Goal: Task Accomplishment & Management: Use online tool/utility

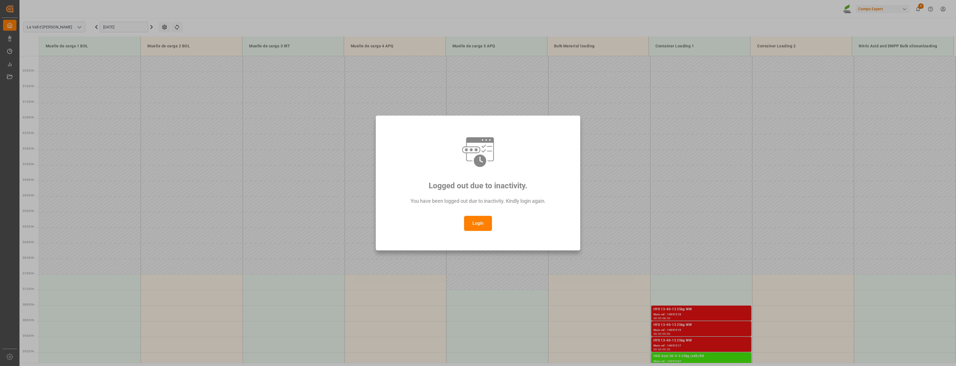
scroll to position [232, 0]
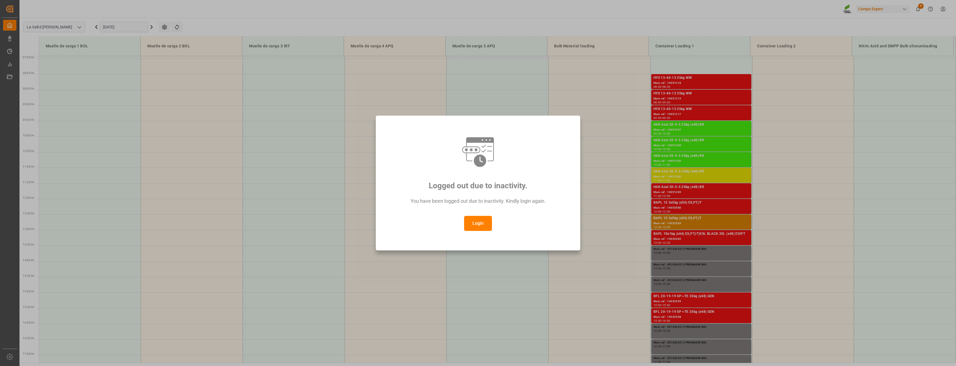
click at [481, 222] on button "Login" at bounding box center [478, 223] width 28 height 15
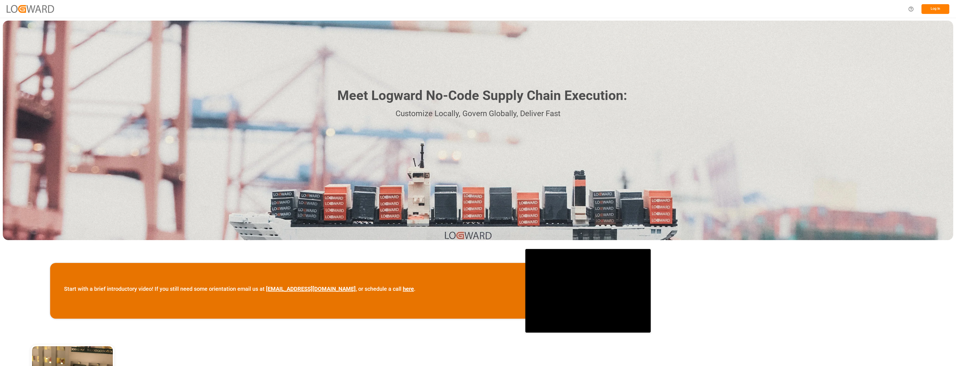
click at [932, 8] on button "Log In" at bounding box center [936, 9] width 28 height 10
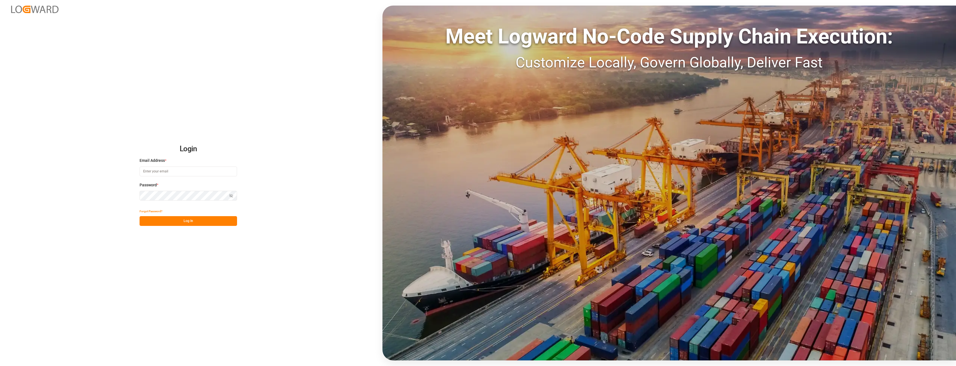
type input "[PERSON_NAME][EMAIL_ADDRESS][PERSON_NAME][DOMAIN_NAME]"
click at [180, 221] on button "Log In" at bounding box center [189, 221] width 98 height 10
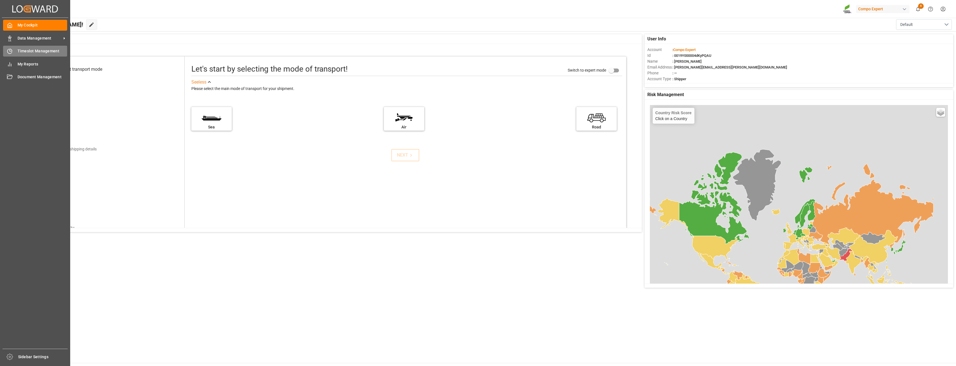
click at [25, 54] on span "Timeslot Management" at bounding box center [43, 51] width 50 height 6
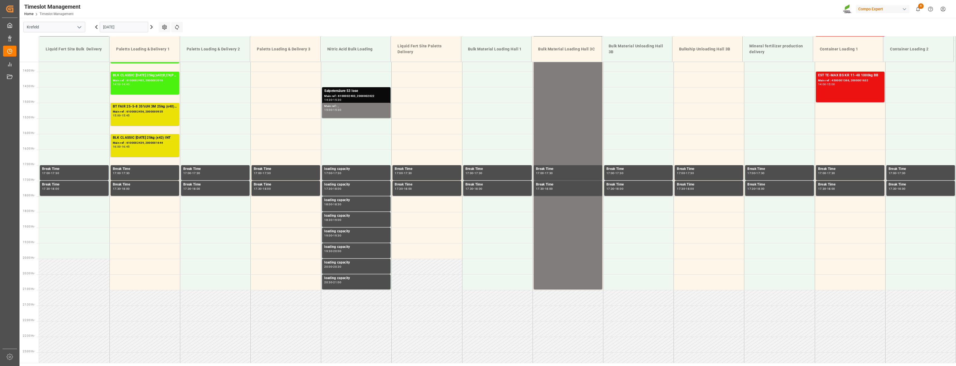
scroll to position [439, 0]
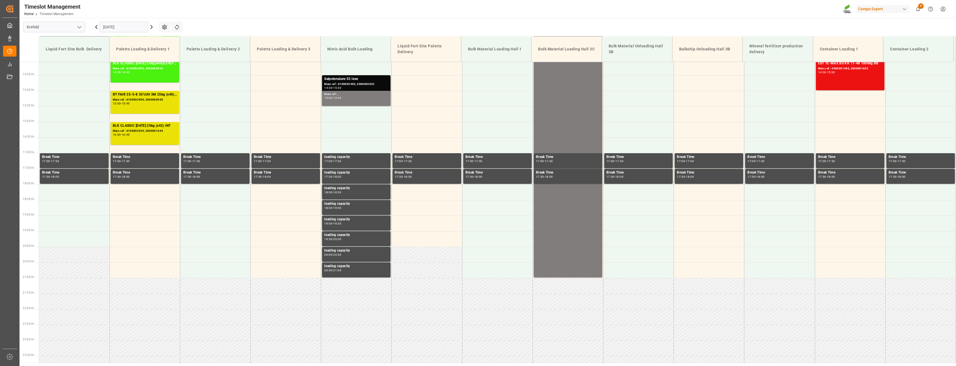
click at [80, 26] on icon "open menu" at bounding box center [79, 27] width 7 height 7
click at [51, 59] on div "La Vall d [PERSON_NAME]" at bounding box center [54, 64] width 61 height 13
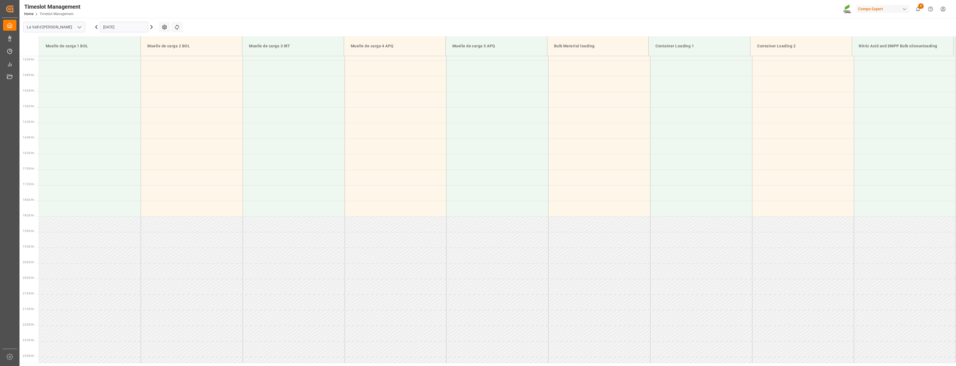
scroll to position [433, 0]
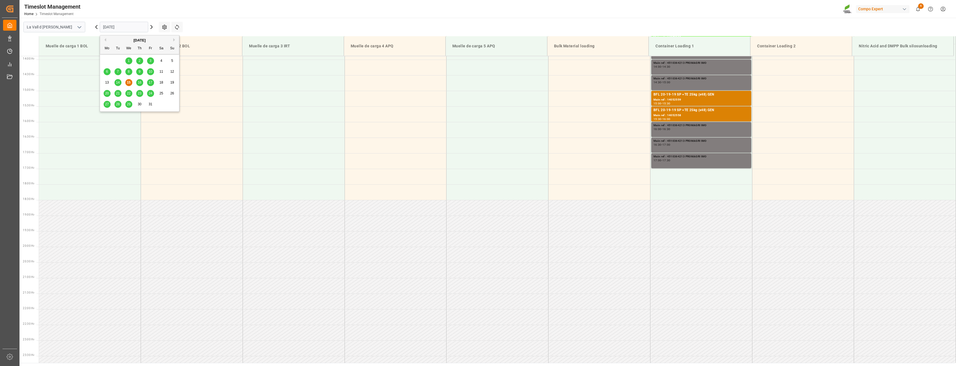
drag, startPoint x: 132, startPoint y: 24, endPoint x: 131, endPoint y: 30, distance: 6.0
click at [132, 25] on input "[DATE]" at bounding box center [124, 27] width 48 height 11
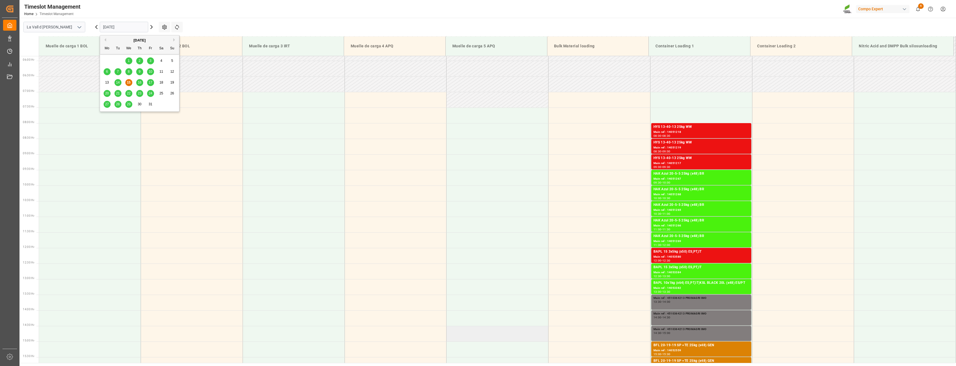
scroll to position [183, 0]
